Goal: Navigation & Orientation: Find specific page/section

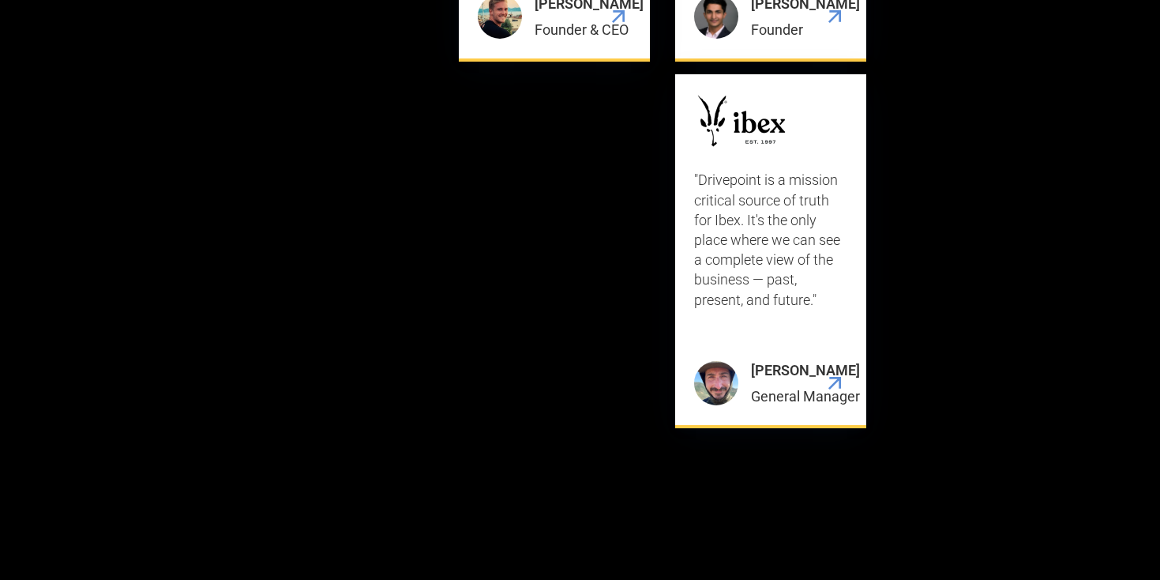
scroll to position [6252, 0]
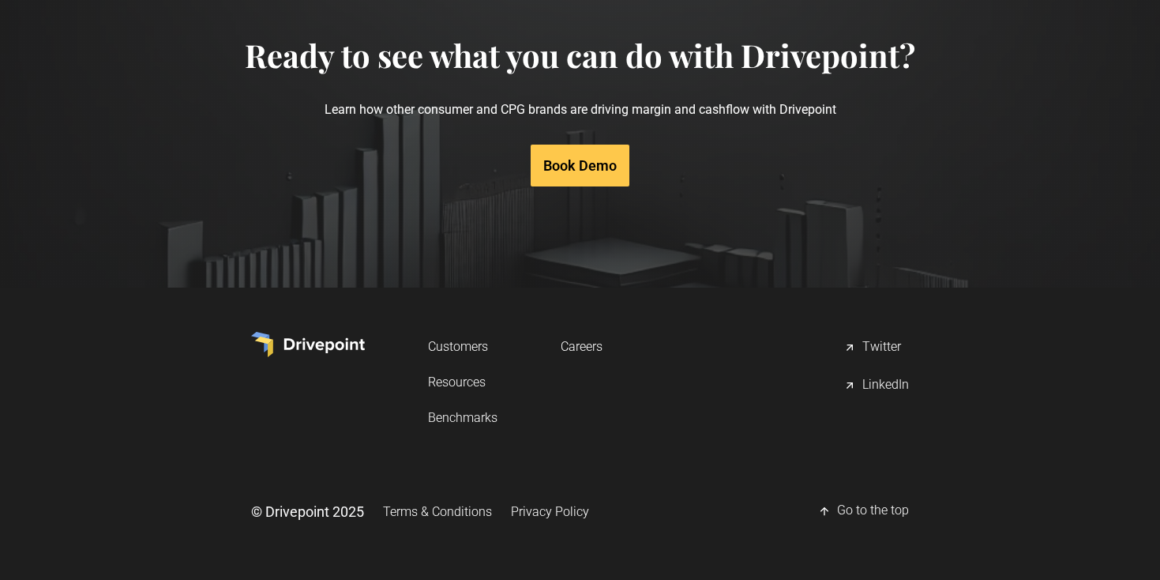
scroll to position [8112, 0]
click at [562, 347] on link "Careers" at bounding box center [582, 346] width 42 height 29
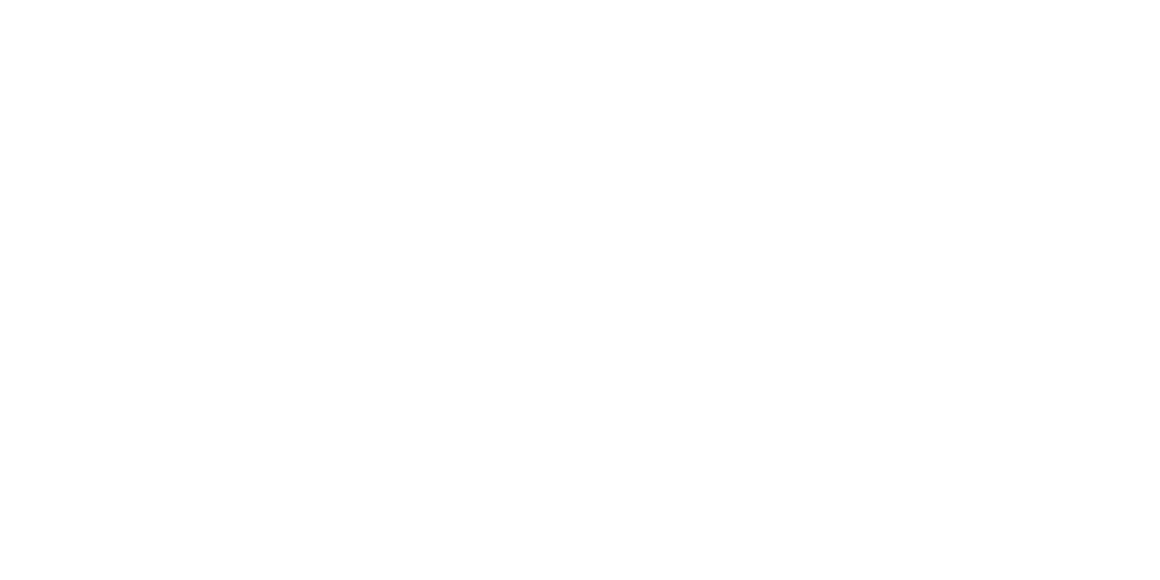
scroll to position [461, 0]
click at [922, 41] on div at bounding box center [580, 296] width 1160 height 669
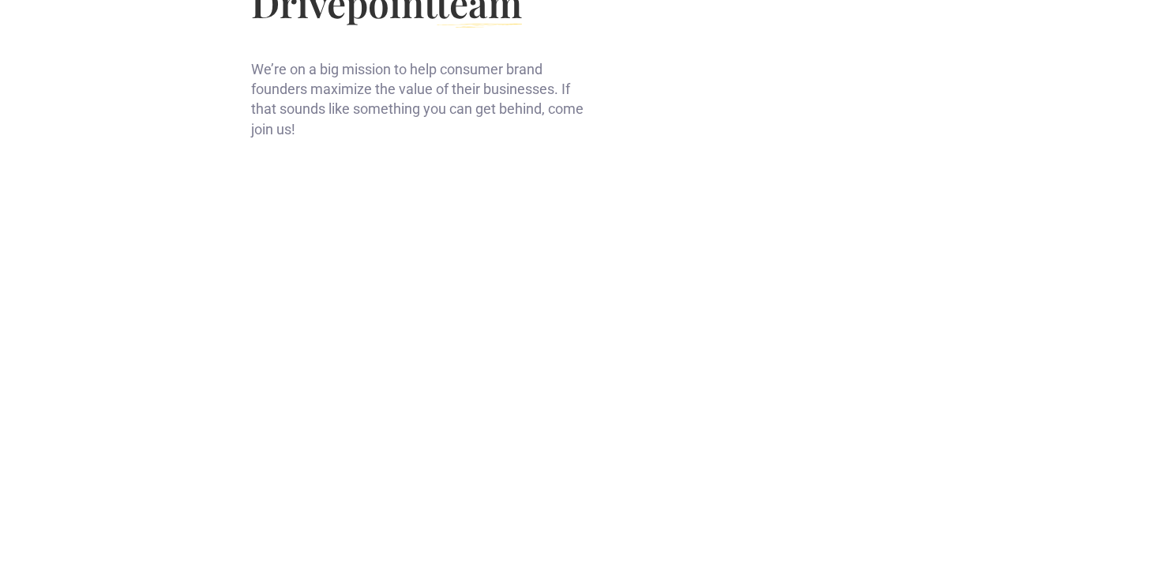
scroll to position [0, 0]
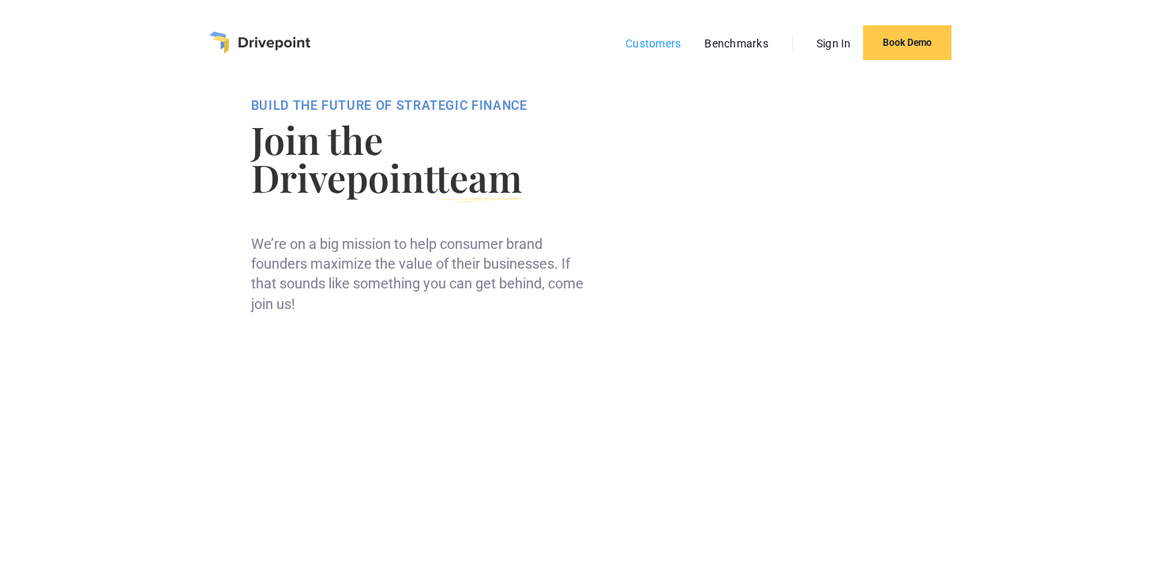
click at [652, 52] on link "Customers" at bounding box center [653, 43] width 71 height 21
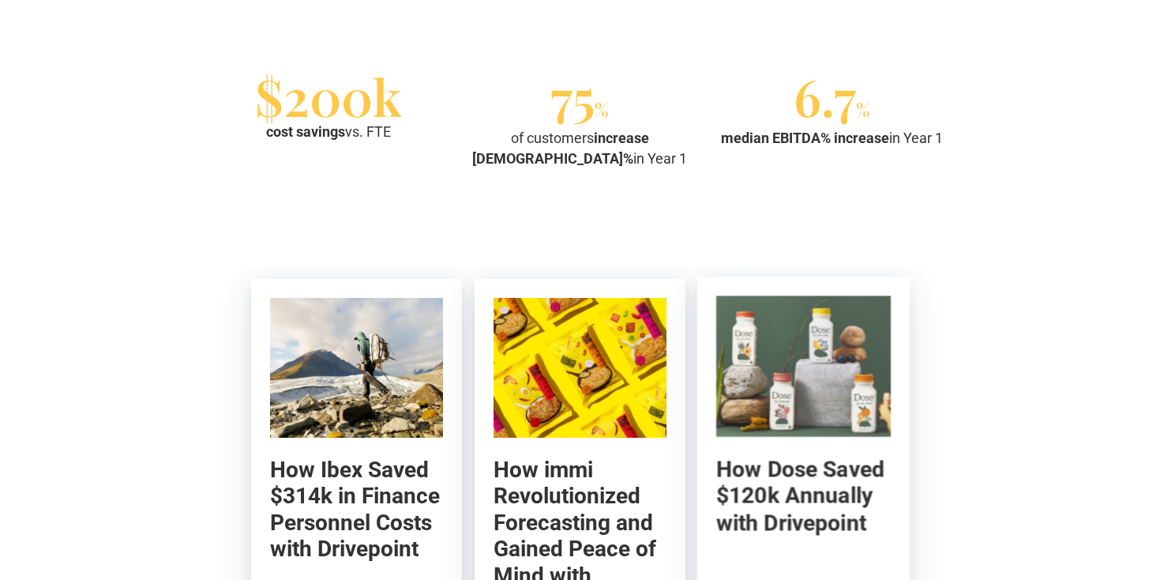
scroll to position [1450, 0]
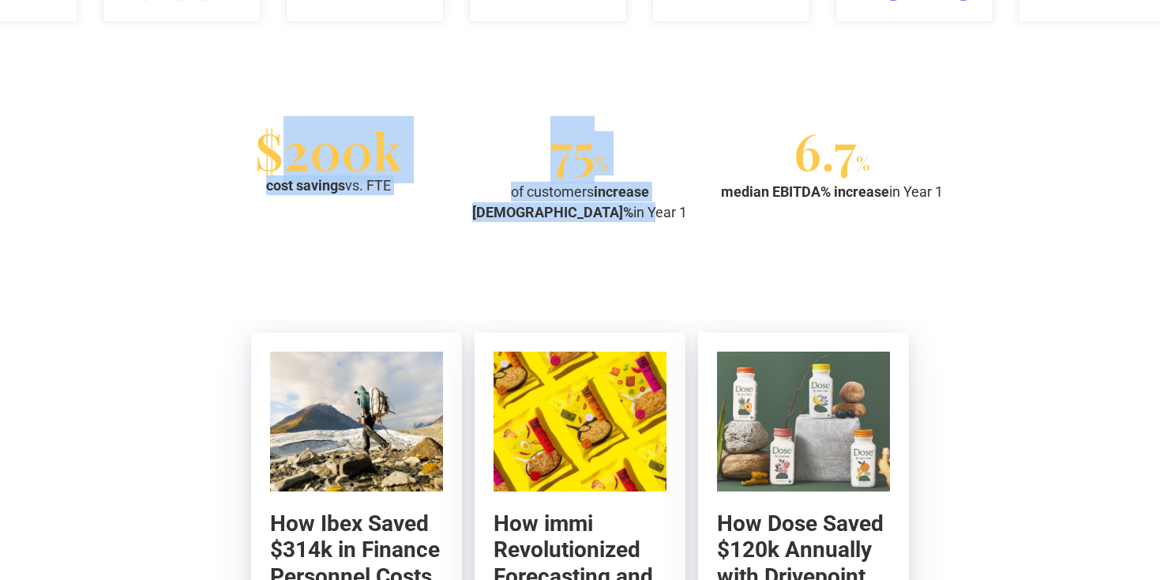
drag, startPoint x: 273, startPoint y: 166, endPoint x: 500, endPoint y: 203, distance: 229.7
click at [501, 203] on div "$200k cost savings vs. FTE 75 % of customers increase EBITDA% in Year 1 6.7 % m…" at bounding box center [580, 176] width 742 height 90
click at [500, 203] on div "of customers increase EBITDA% in Year 1" at bounding box center [579, 201] width 239 height 39
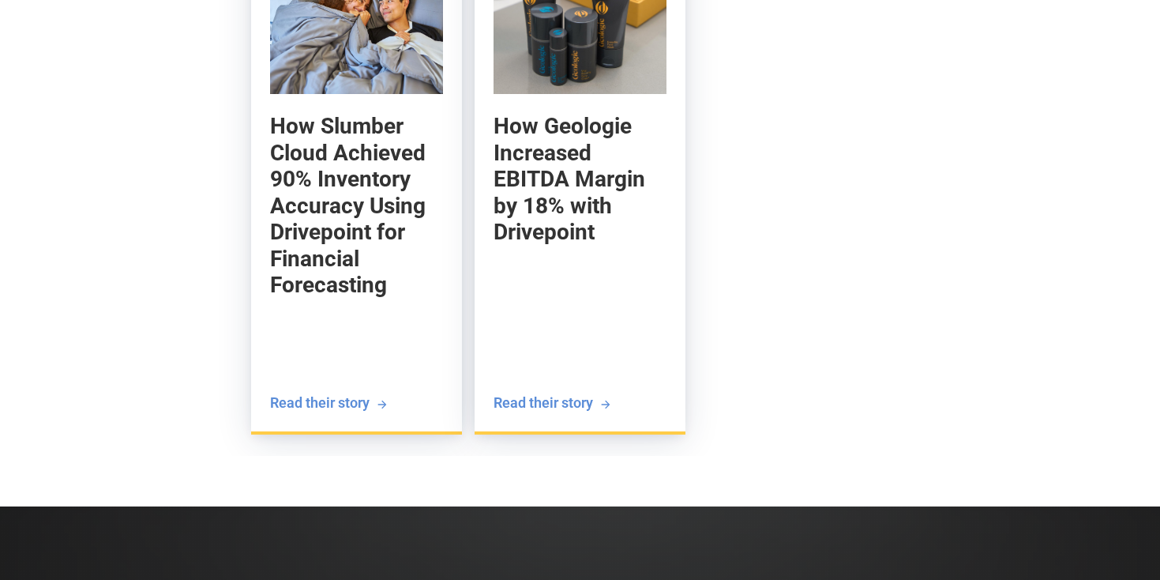
scroll to position [3313, 0]
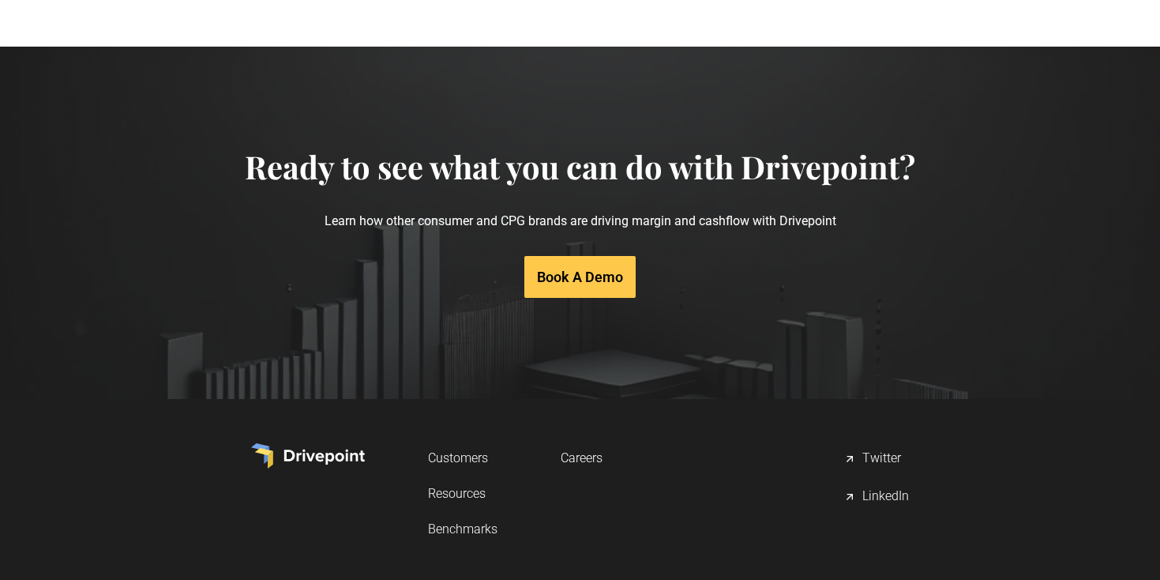
click at [1012, 367] on section "Ready to see what you can do with Drivepoint? Learn how other consumer and CPG …" at bounding box center [580, 223] width 1160 height 352
click at [935, 546] on div "Customers Resources Benchmarks Careers Twitter LinkedIn © Drivepoint 2025 Terms…" at bounding box center [580, 544] width 1160 height 229
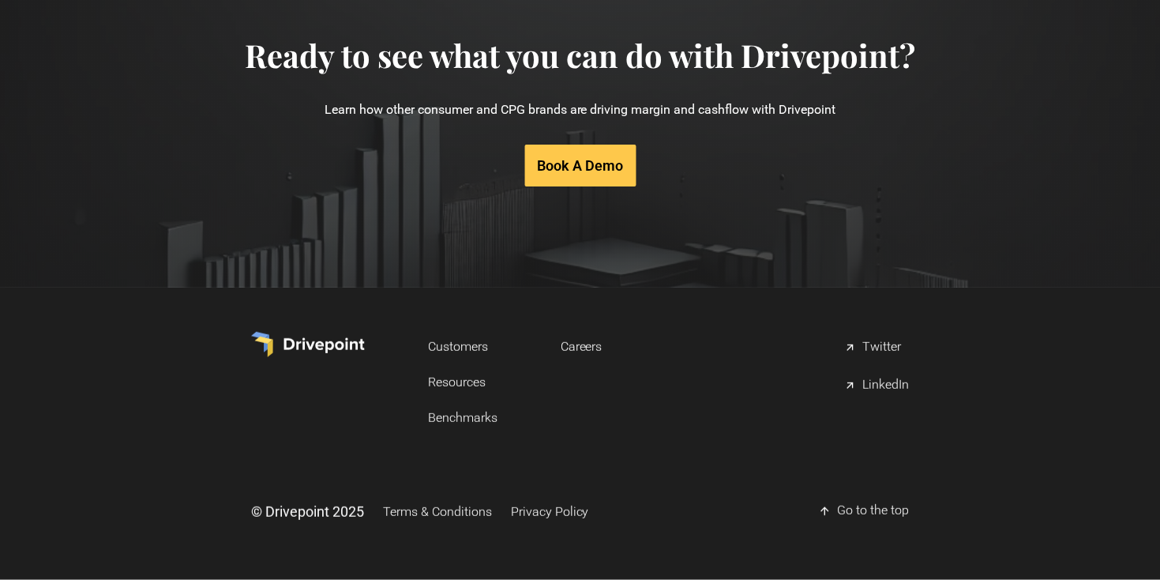
scroll to position [3424, 0]
